Goal: Check status: Check status

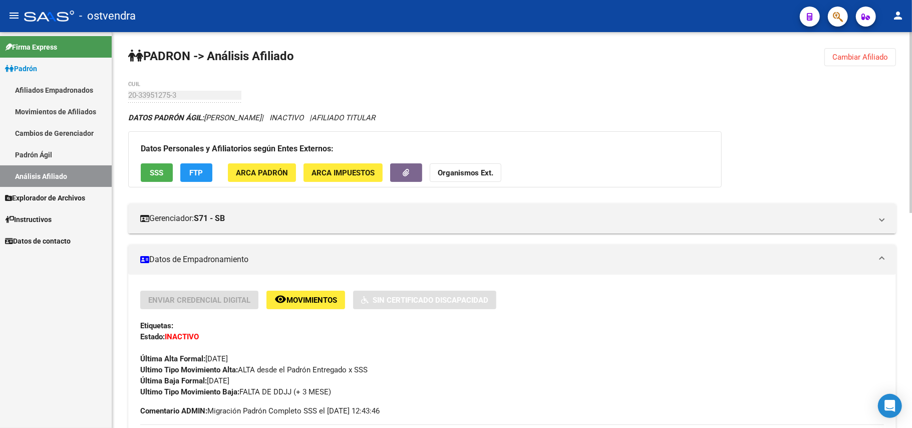
click at [855, 55] on span "Cambiar Afiliado" at bounding box center [861, 57] width 56 height 9
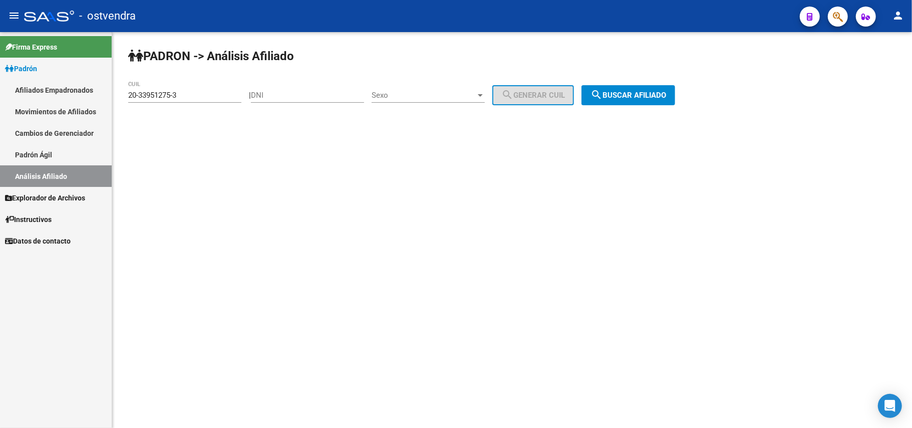
click at [235, 93] on input "20-33951275-3" at bounding box center [184, 95] width 113 height 9
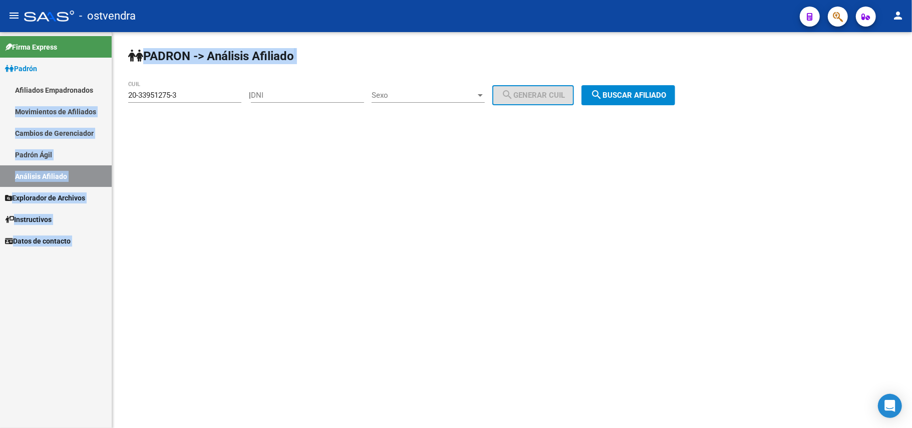
drag, startPoint x: 163, startPoint y: 96, endPoint x: 0, endPoint y: 113, distance: 163.6
click at [0, 113] on mat-sidenav-container "Firma Express Padrón Afiliados Empadronados Movimientos de Afiliados Cambios de…" at bounding box center [456, 230] width 912 height 396
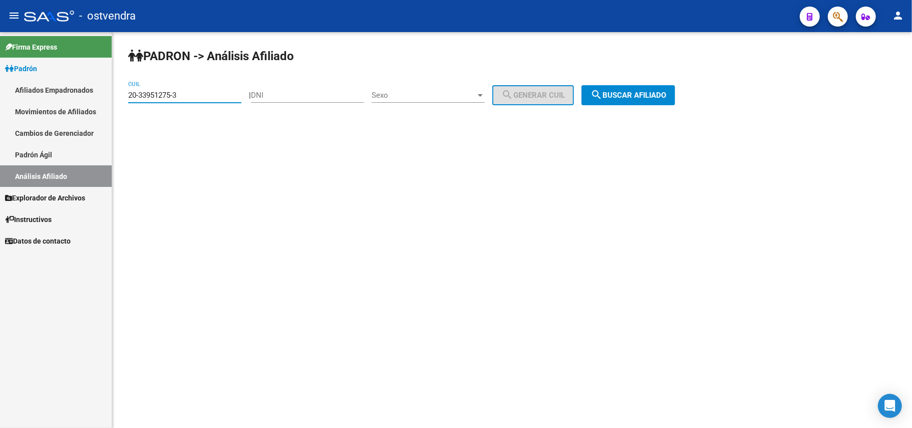
drag, startPoint x: 200, startPoint y: 93, endPoint x: 195, endPoint y: 95, distance: 5.7
click at [199, 93] on input "20-33951275-3" at bounding box center [184, 95] width 113 height 9
drag, startPoint x: 164, startPoint y: 91, endPoint x: 111, endPoint y: 91, distance: 53.1
click at [111, 91] on mat-sidenav-container "Firma Express Padrón Afiliados Empadronados Movimientos de Afiliados Cambios de…" at bounding box center [456, 230] width 912 height 396
paste input "20-33951275-3"
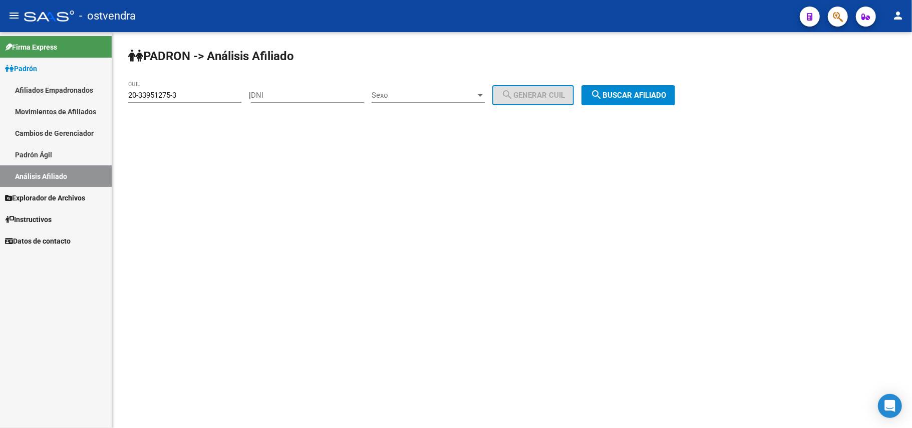
click at [662, 78] on div "PADRON -> Análisis Afiliado 20-33951275-3 CUIL | DNI Sexo Sexo search Generar C…" at bounding box center [512, 84] width 800 height 105
drag, startPoint x: 656, startPoint y: 101, endPoint x: 647, endPoint y: 99, distance: 8.7
click at [654, 101] on button "search Buscar afiliado" at bounding box center [629, 95] width 94 height 20
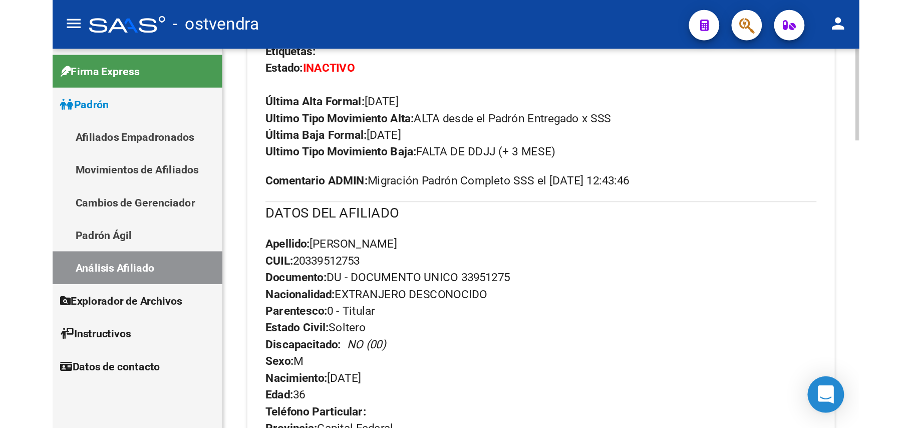
scroll to position [265, 0]
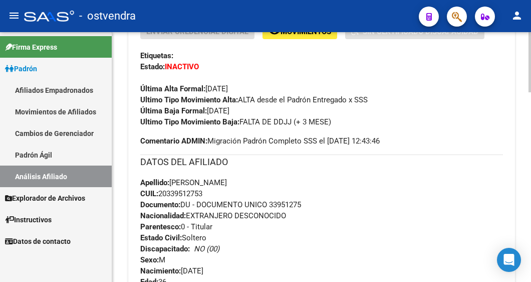
drag, startPoint x: 241, startPoint y: 119, endPoint x: 340, endPoint y: 120, distance: 98.2
click at [340, 120] on div "Ultimo Tipo Movimiento Baja: FALTA DE DDJJ (+ 3 MESE)" at bounding box center [321, 121] width 363 height 11
copy span "FALTA DE DDJJ (+ 3 MESE)"
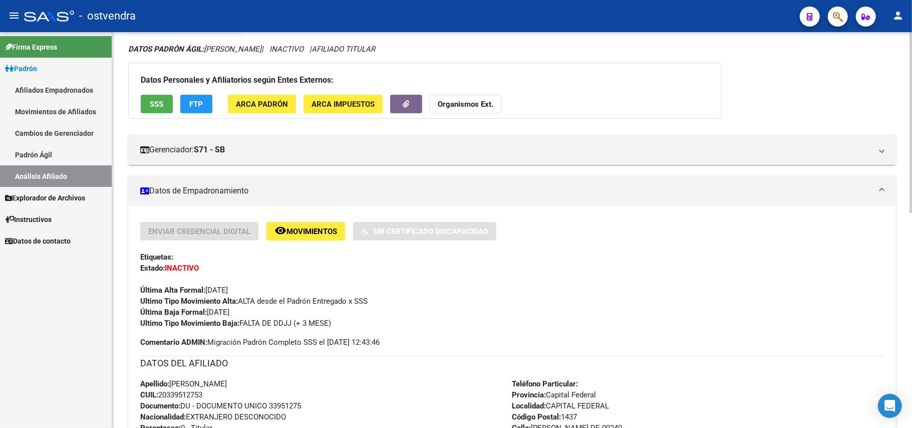
scroll to position [0, 0]
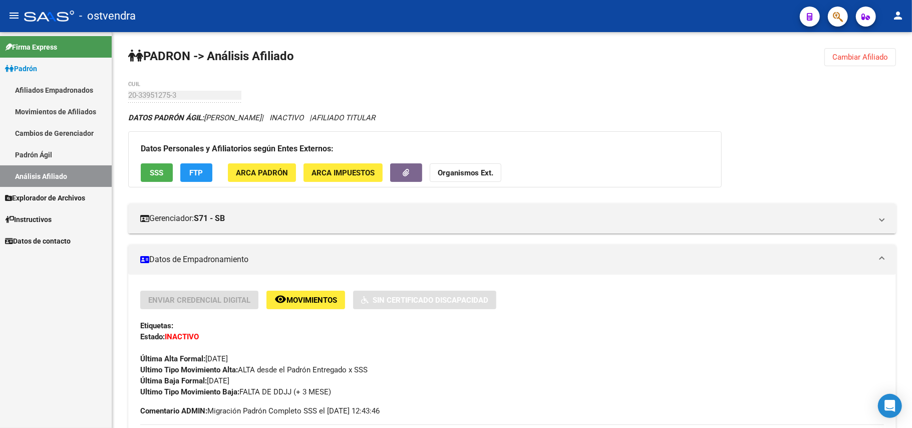
drag, startPoint x: 849, startPoint y: 50, endPoint x: 698, endPoint y: 31, distance: 152.0
click at [837, 49] on button "Cambiar Afiliado" at bounding box center [861, 57] width 72 height 18
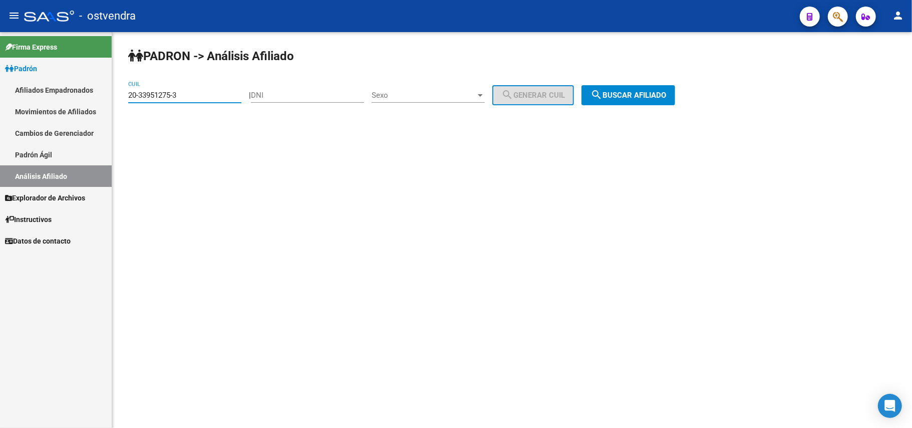
drag, startPoint x: 189, startPoint y: 94, endPoint x: 0, endPoint y: 52, distance: 193.5
click at [0, 52] on mat-sidenav-container "Firma Express Padrón Afiliados Empadronados Movimientos de Afiliados Cambios de…" at bounding box center [456, 230] width 912 height 396
paste input "3-34331706-9"
click at [652, 103] on button "search Buscar afiliado" at bounding box center [629, 95] width 94 height 20
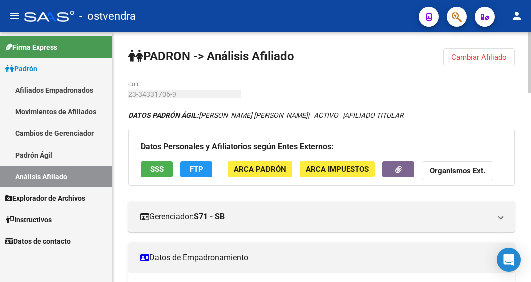
click at [487, 57] on span "Cambiar Afiliado" at bounding box center [479, 57] width 56 height 9
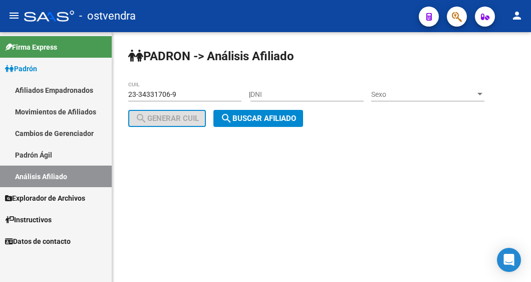
drag, startPoint x: 213, startPoint y: 88, endPoint x: -66, endPoint y: 107, distance: 279.7
click at [0, 107] on html "menu - ostvendra person Firma Express Padrón Afiliados Empadronados Movimientos…" at bounding box center [265, 141] width 531 height 282
click at [177, 90] on input "23-34331706-9" at bounding box center [184, 94] width 113 height 9
drag, startPoint x: 175, startPoint y: 95, endPoint x: 61, endPoint y: 83, distance: 115.3
click at [61, 83] on mat-sidenav-container "Firma Express Padrón Afiliados Empadronados Movimientos de Afiliados Cambios de…" at bounding box center [265, 156] width 531 height 249
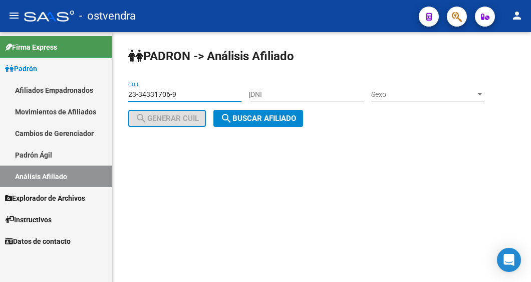
paste input "7-29949447-6"
type input "27-29949447-6"
click at [283, 115] on span "search Buscar afiliado" at bounding box center [258, 118] width 76 height 9
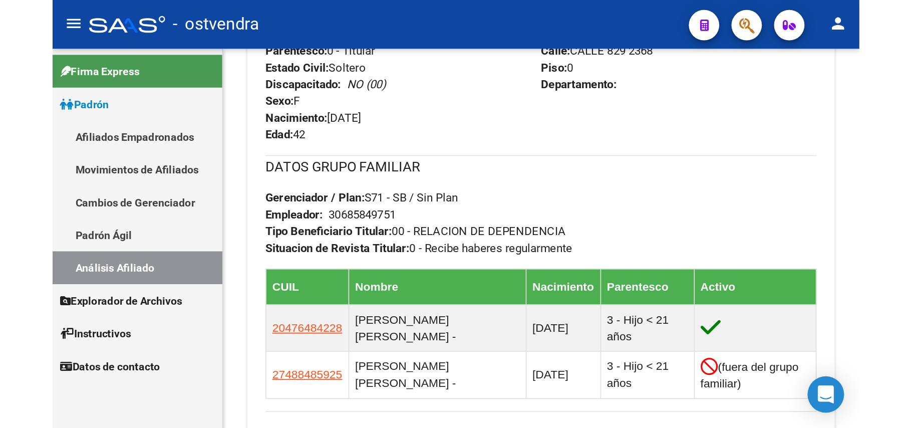
scroll to position [441, 0]
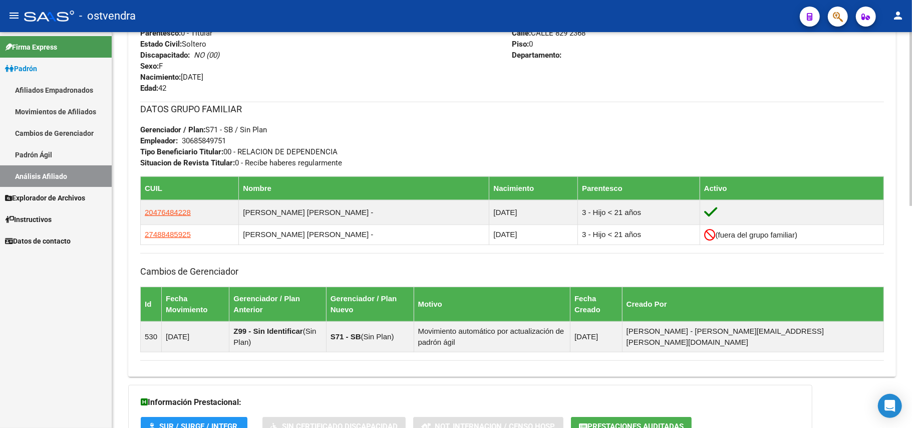
click at [356, 277] on h3 "Cambios de Gerenciador" at bounding box center [512, 271] width 744 height 14
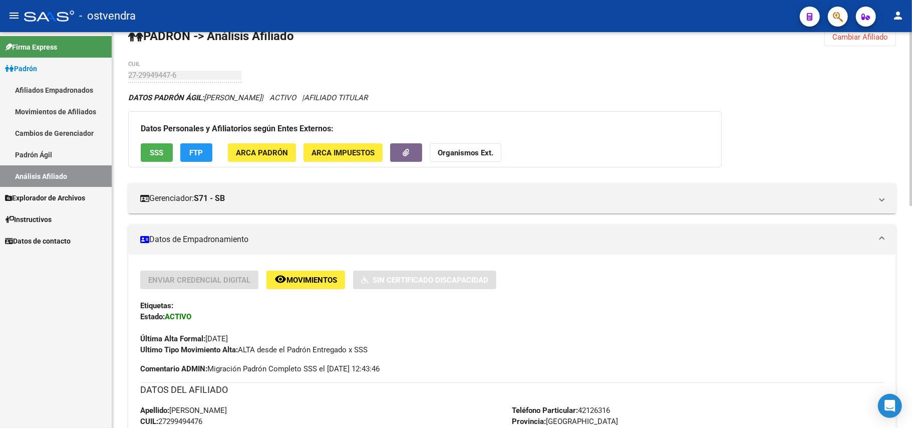
scroll to position [0, 0]
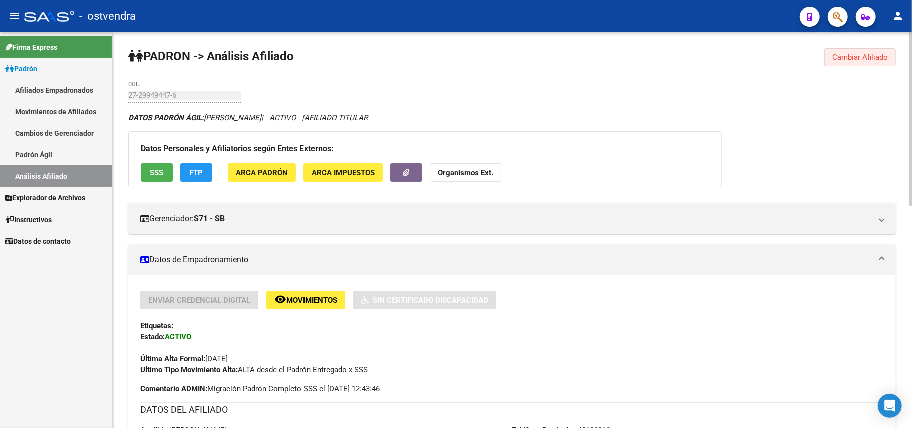
drag, startPoint x: 881, startPoint y: 61, endPoint x: 626, endPoint y: 79, distance: 255.6
click at [850, 64] on button "Cambiar Afiliado" at bounding box center [861, 57] width 72 height 18
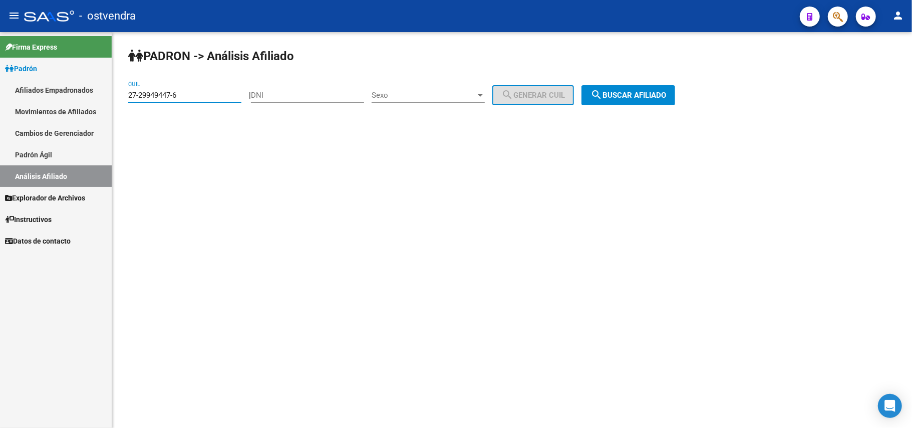
drag, startPoint x: 97, startPoint y: 101, endPoint x: 83, endPoint y: 101, distance: 14.5
click at [83, 101] on mat-sidenav-container "Firma Express Padrón Afiliados Empadronados Movimientos de Afiliados Cambios de…" at bounding box center [456, 230] width 912 height 396
paste input "27-29949447-6"
type input "27-29949447-6"
click at [660, 93] on span "search Buscar afiliado" at bounding box center [629, 95] width 76 height 9
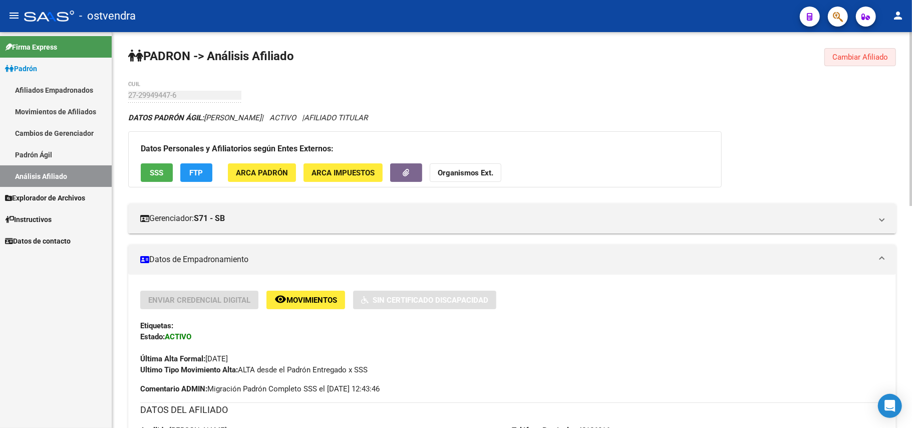
click at [848, 58] on span "Cambiar Afiliado" at bounding box center [861, 57] width 56 height 9
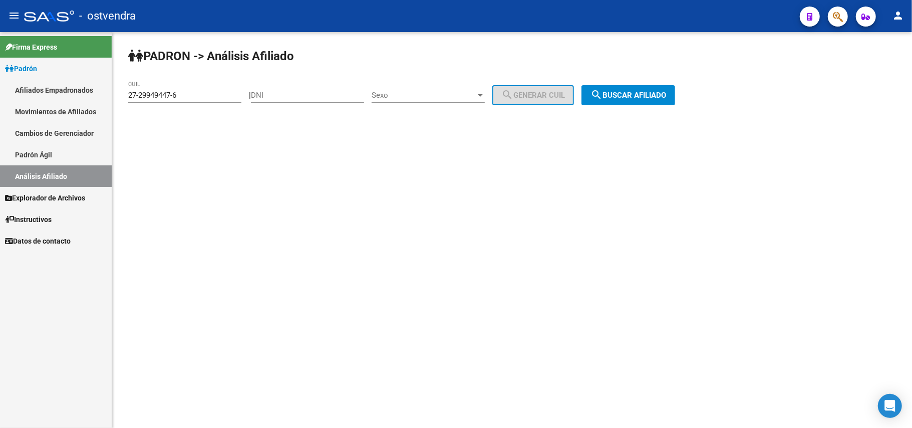
click at [221, 87] on div "27-29949447-6 CUIL" at bounding box center [184, 92] width 113 height 22
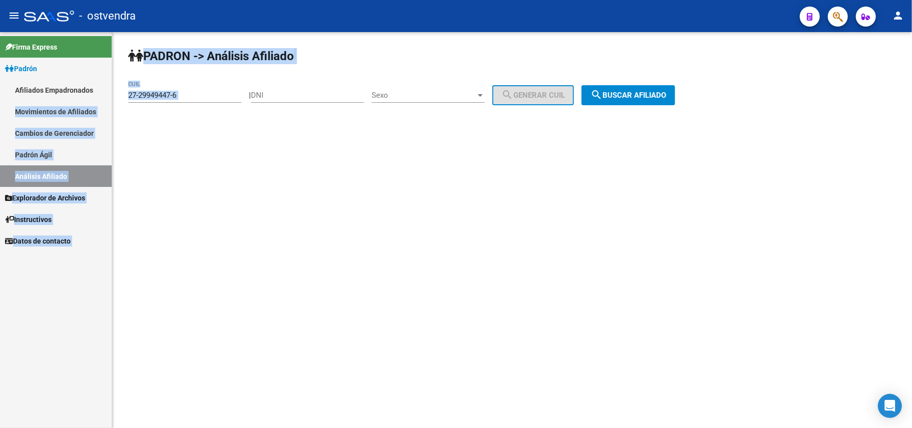
drag, startPoint x: 221, startPoint y: 87, endPoint x: 0, endPoint y: 115, distance: 222.7
click at [0, 115] on mat-sidenav-container "Firma Express Padrón Afiliados Empadronados Movimientos de Afiliados Cambios de…" at bounding box center [456, 230] width 912 height 396
click at [203, 91] on input "27-29949447-6" at bounding box center [184, 95] width 113 height 9
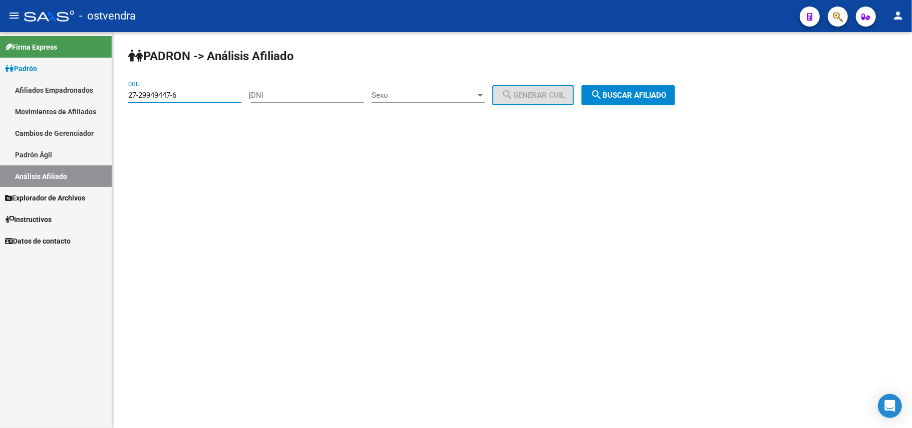
drag, startPoint x: 201, startPoint y: 93, endPoint x: 0, endPoint y: 93, distance: 201.4
click at [0, 93] on mat-sidenav-container "Firma Express Padrón Afiliados Empadronados Movimientos de Afiliados Cambios de…" at bounding box center [456, 230] width 912 height 396
paste input "27-35800554-9"
drag, startPoint x: 671, startPoint y: 93, endPoint x: 665, endPoint y: 87, distance: 8.5
click at [666, 92] on span "search Buscar afiliado" at bounding box center [629, 95] width 76 height 9
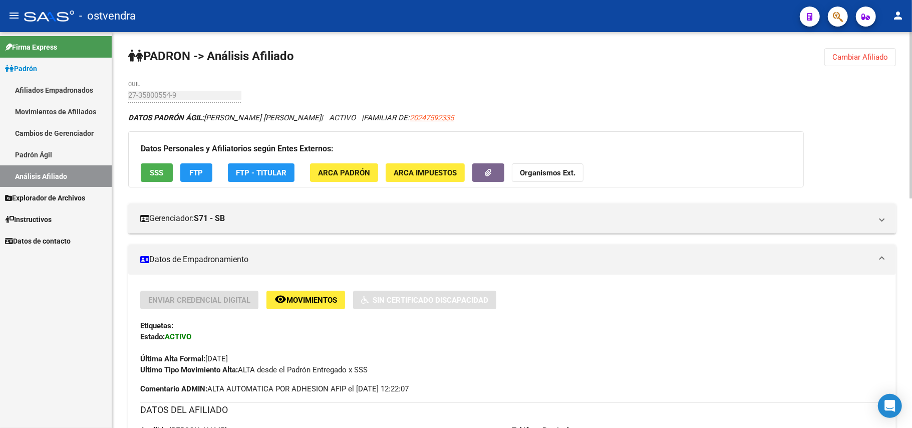
drag, startPoint x: 861, startPoint y: 55, endPoint x: 779, endPoint y: 77, distance: 84.1
click at [856, 58] on span "Cambiar Afiliado" at bounding box center [861, 57] width 56 height 9
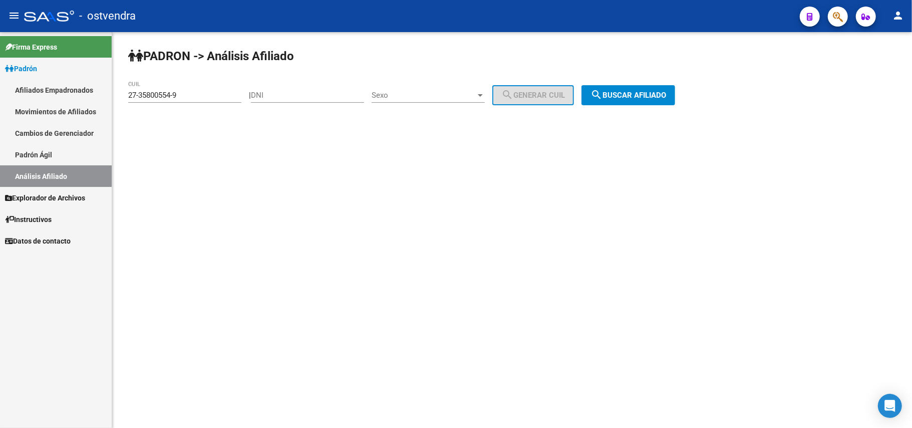
click at [188, 97] on div "27-35800554-9 CUIL" at bounding box center [184, 92] width 113 height 22
click at [188, 97] on input "27-35800554-9" at bounding box center [184, 95] width 113 height 9
drag, startPoint x: 173, startPoint y: 97, endPoint x: 0, endPoint y: 110, distance: 173.8
click at [0, 110] on mat-sidenav-container "Firma Express Padrón Afiliados Empadronados Movimientos de Afiliados Cambios de…" at bounding box center [456, 230] width 912 height 396
paste input
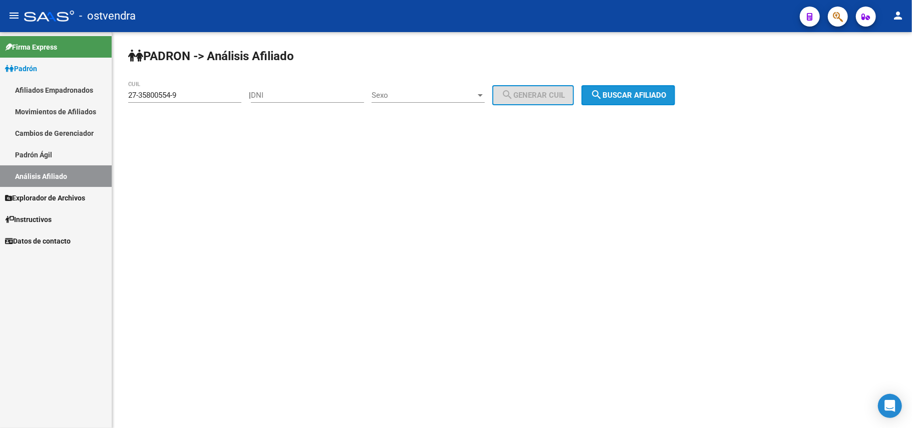
click at [645, 93] on span "search Buscar afiliado" at bounding box center [629, 95] width 76 height 9
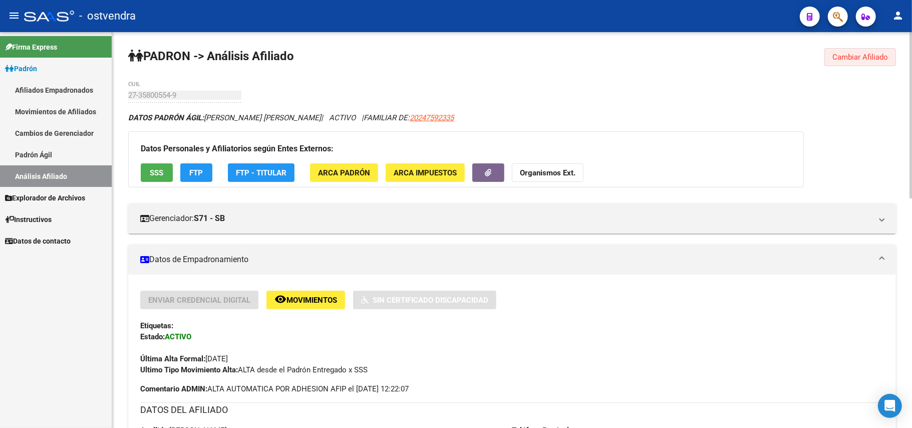
click at [847, 65] on button "Cambiar Afiliado" at bounding box center [861, 57] width 72 height 18
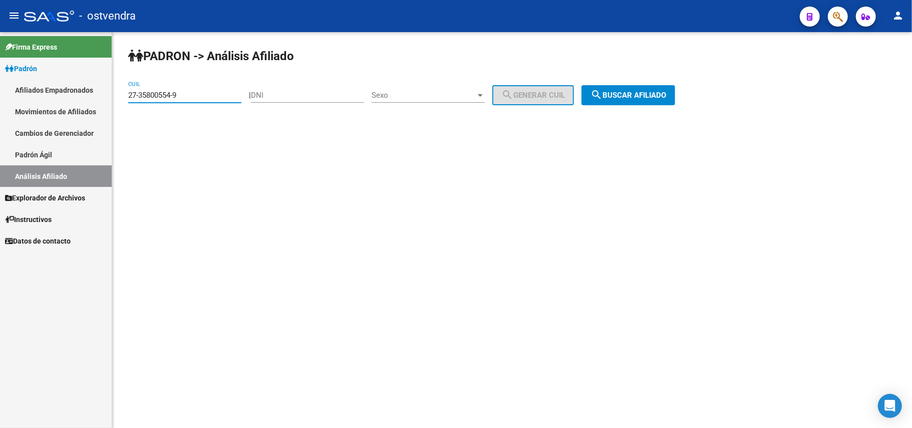
drag, startPoint x: 161, startPoint y: 95, endPoint x: 0, endPoint y: 101, distance: 160.9
click at [0, 101] on mat-sidenav-container "Firma Express Padrón Afiliados Empadronados Movimientos de Afiliados Cambios de…" at bounding box center [456, 230] width 912 height 396
paste input "93876381-5"
type input "27-93876381-5"
click at [625, 102] on button "search Buscar afiliado" at bounding box center [629, 95] width 94 height 20
